Goal: Task Accomplishment & Management: Manage account settings

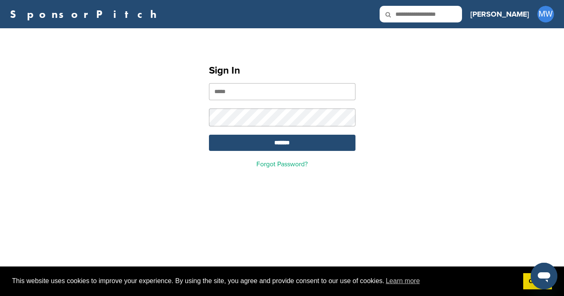
type input "**********"
click at [282, 144] on input "*******" at bounding box center [282, 143] width 146 height 16
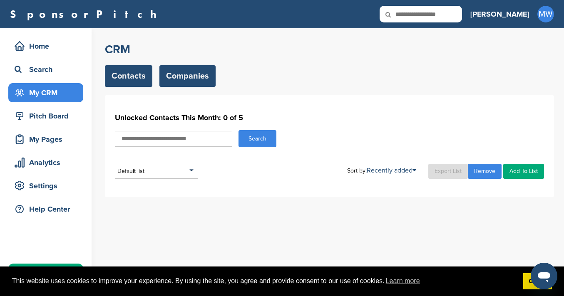
click at [187, 77] on link "Companies" at bounding box center [187, 76] width 56 height 22
